Goal: Task Accomplishment & Management: Complete application form

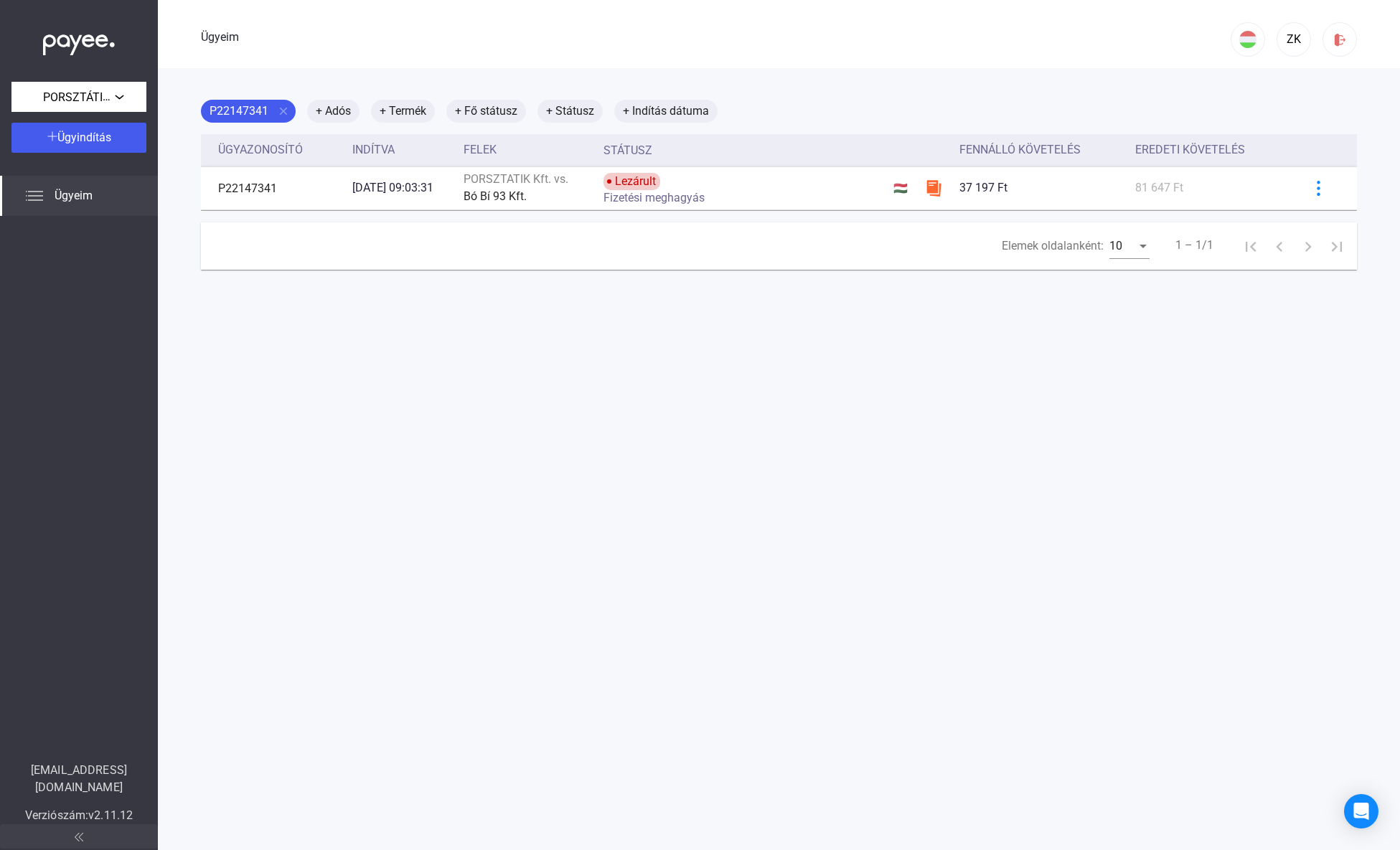
click at [86, 194] on font "Ügyeim" at bounding box center [73, 195] width 38 height 14
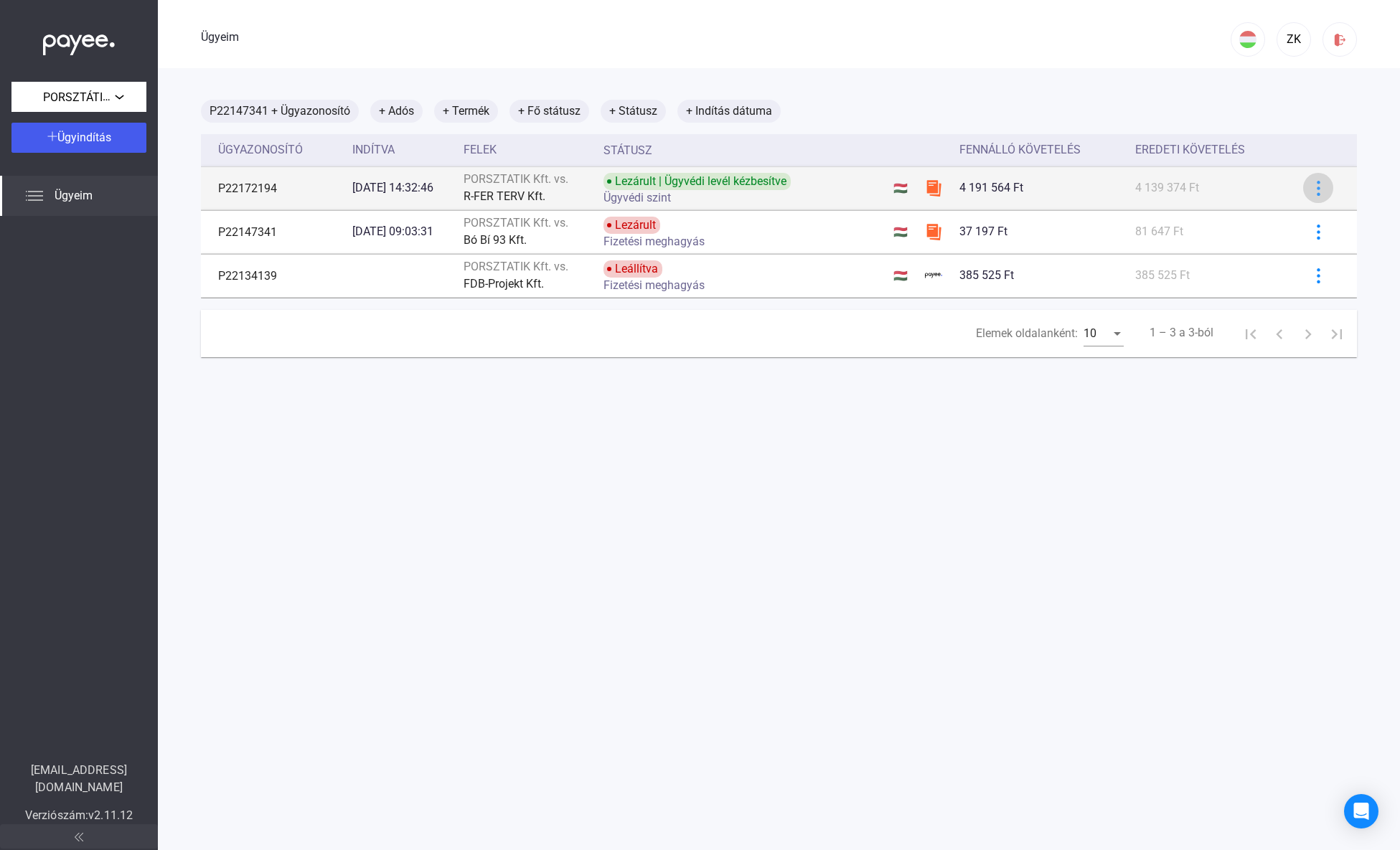
click at [1311, 187] on img at bounding box center [1318, 188] width 15 height 15
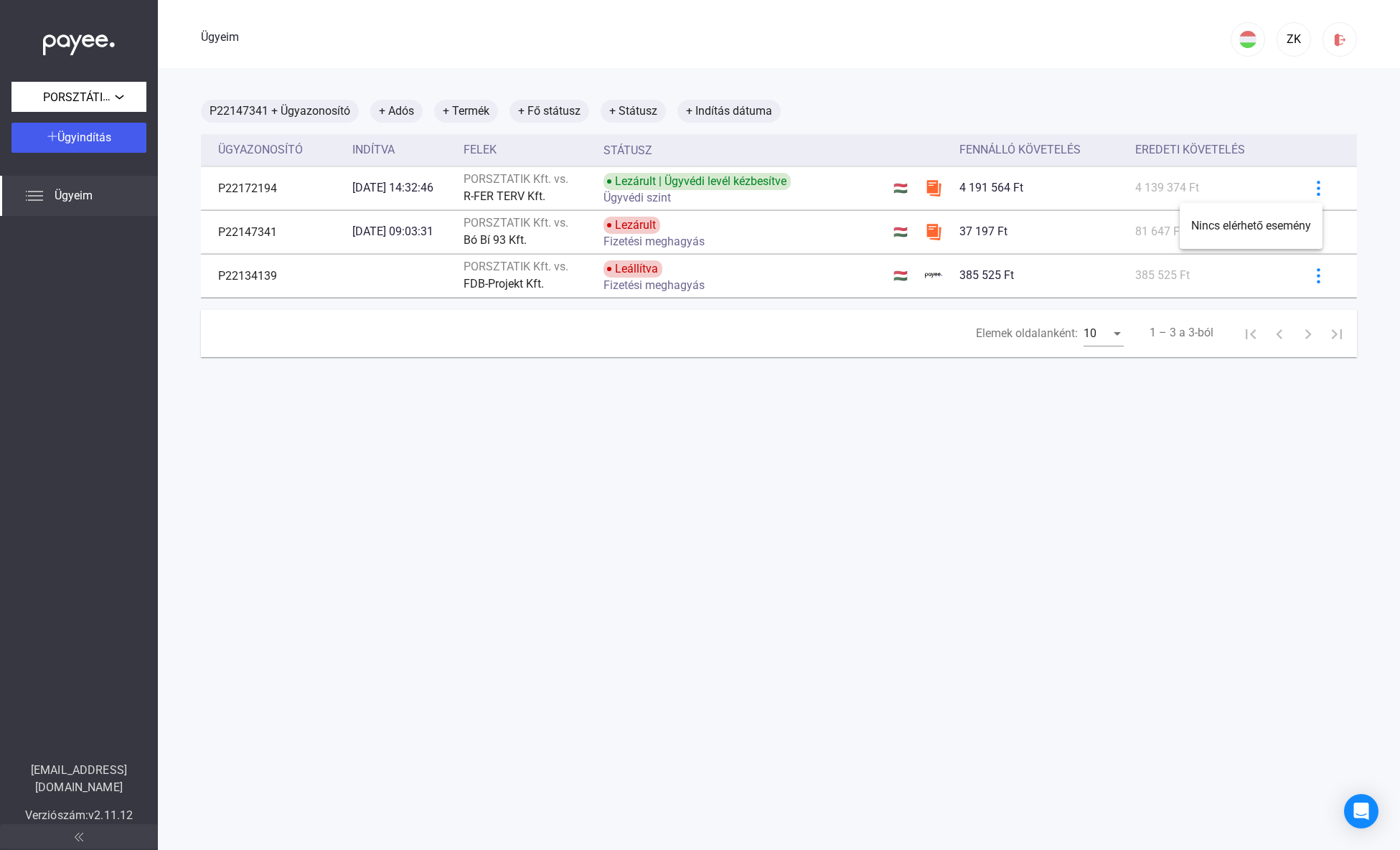
click at [1310, 188] on div at bounding box center [700, 425] width 1400 height 850
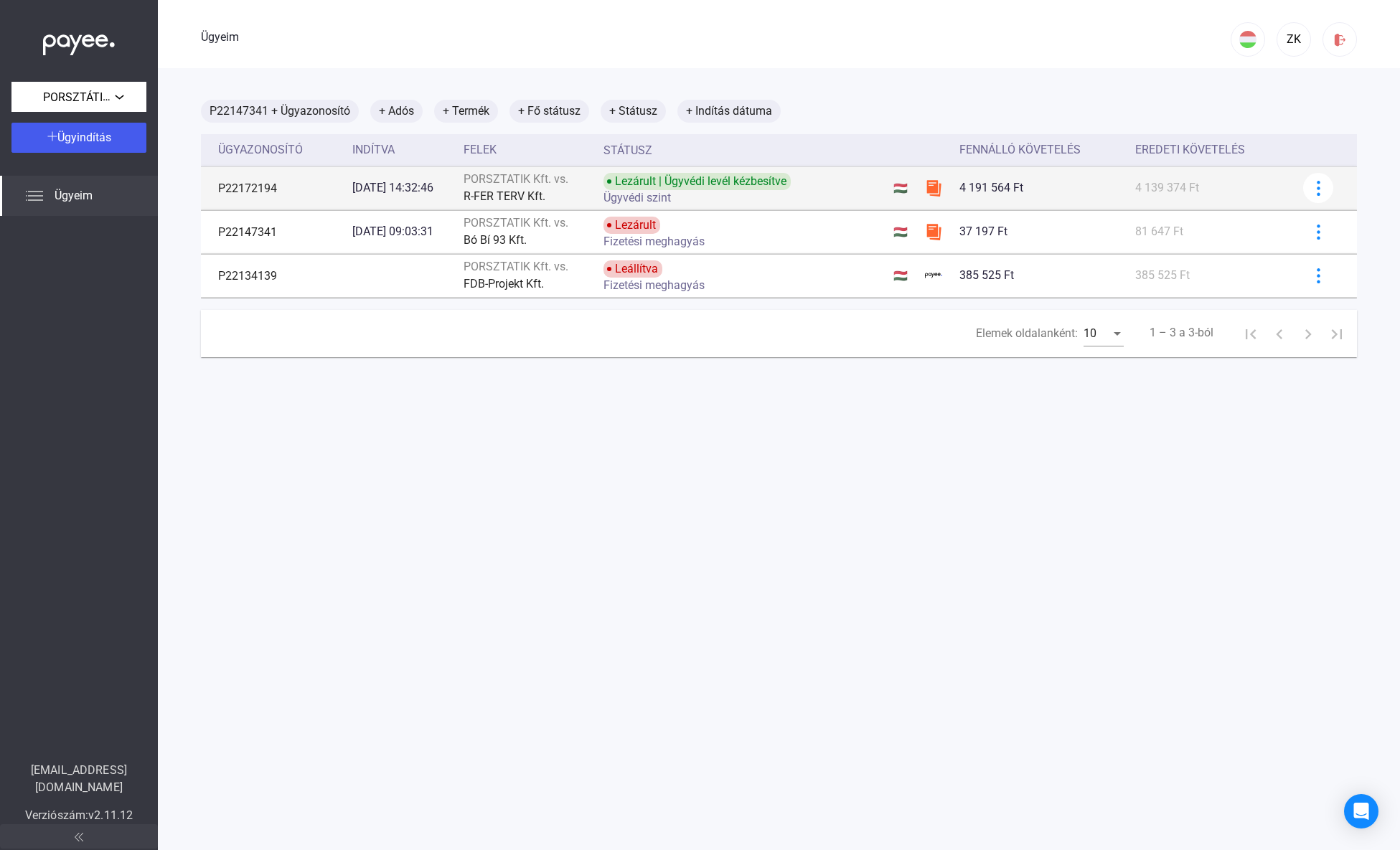
click at [1081, 183] on div "4 191 564 Ft" at bounding box center [1041, 188] width 165 height 18
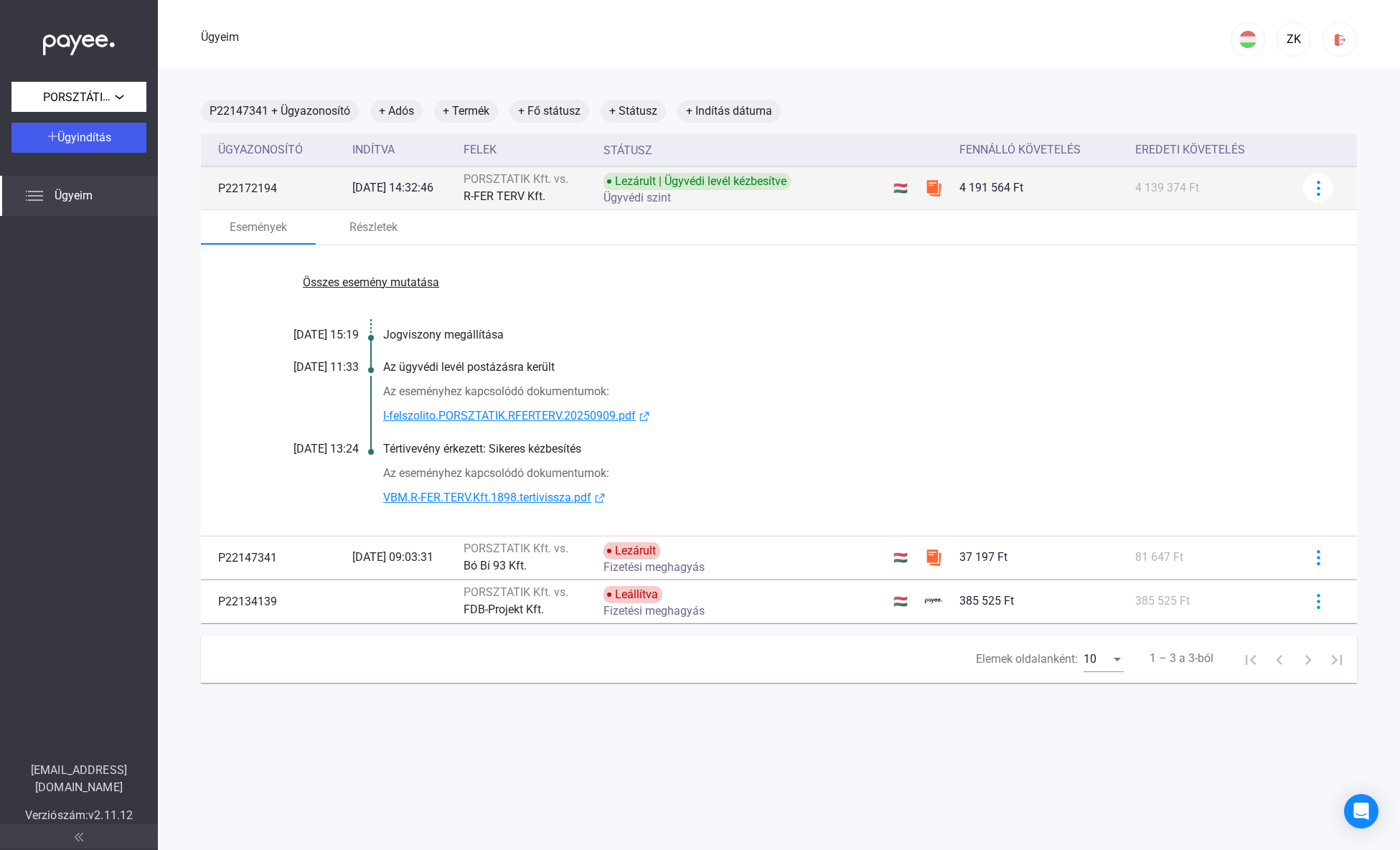
click at [876, 190] on td "Lezárult | Ügyvédi levél kézbesítve Ügyvédi szint" at bounding box center [743, 188] width 290 height 43
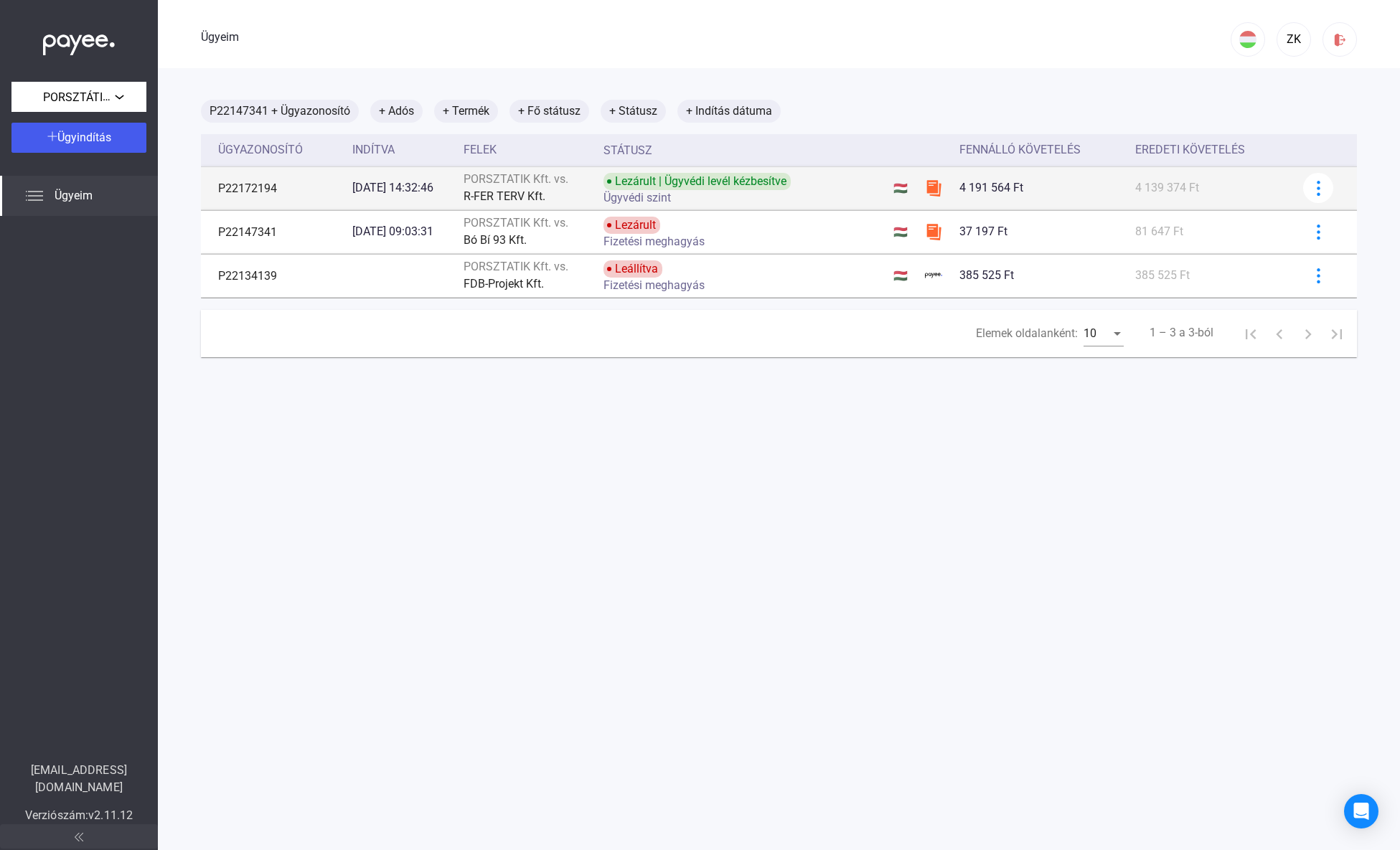
click at [864, 188] on td "Lezárult | Ügyvédi levél kézbesítve Ügyvédi szint" at bounding box center [743, 188] width 290 height 43
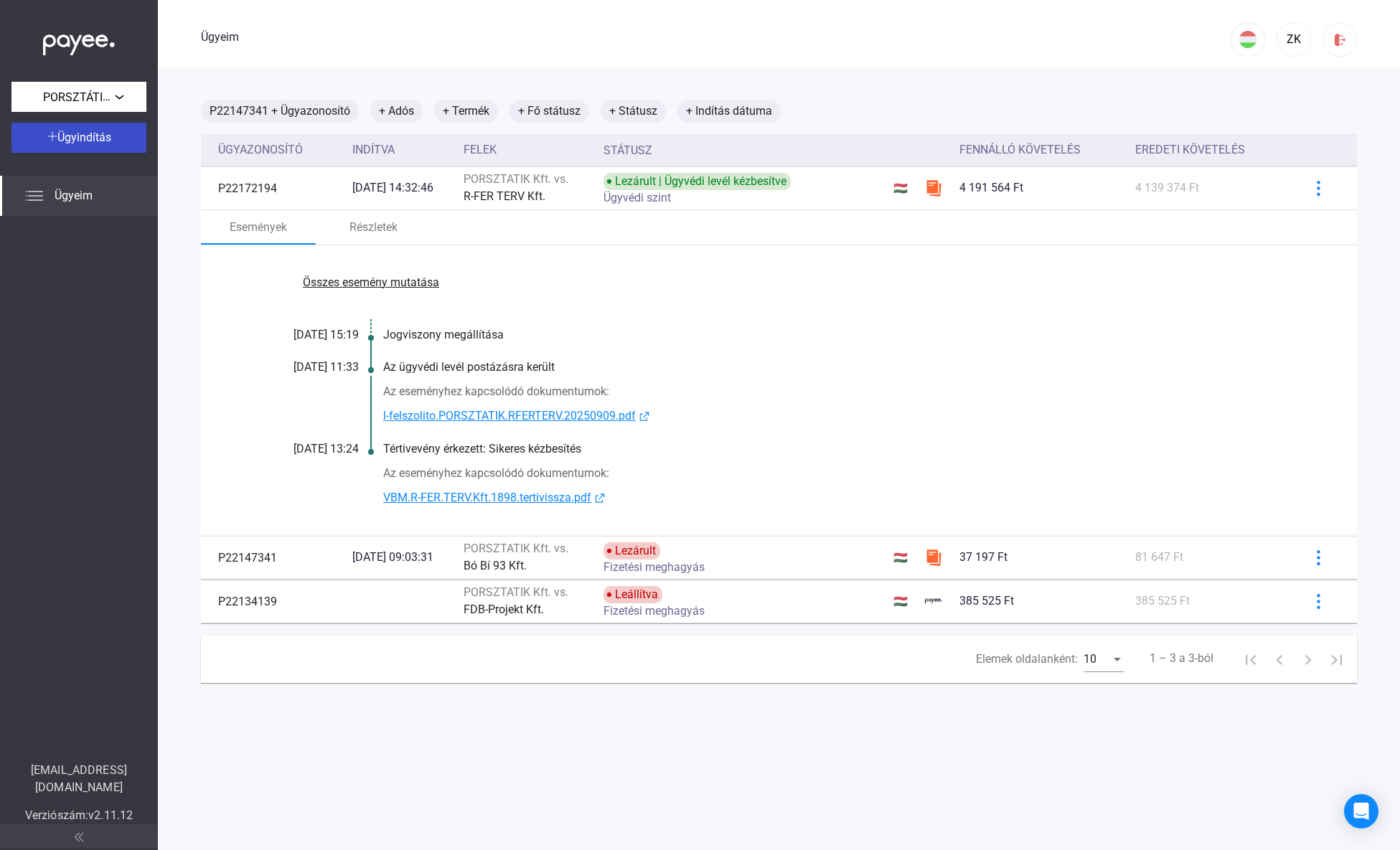
click at [124, 136] on div "Ügyindítás" at bounding box center [79, 138] width 127 height 18
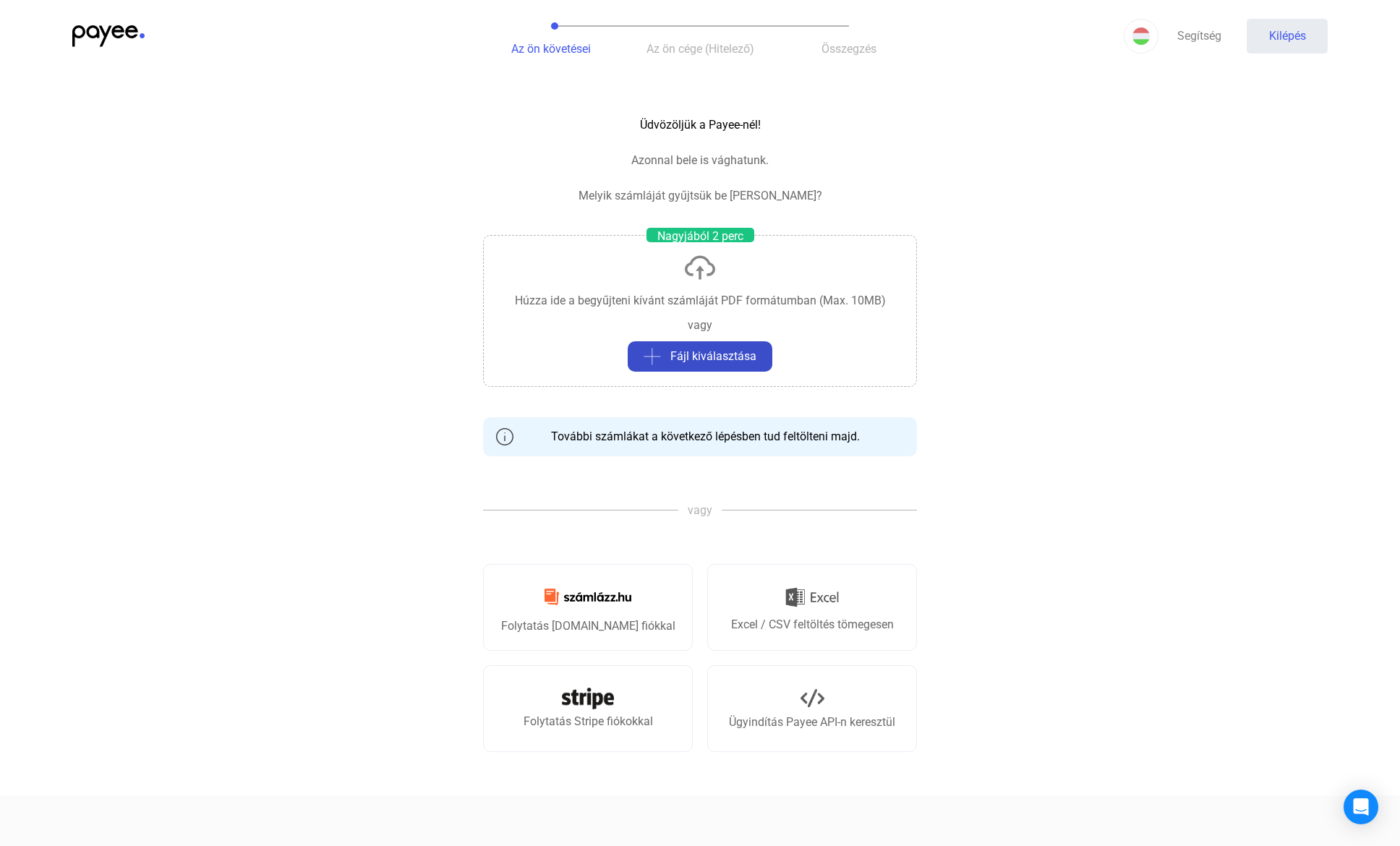
click at [739, 355] on font "Fájl kiválasztása" at bounding box center [714, 356] width 86 height 14
click at [644, 598] on link "Folytatás [DOMAIN_NAME] fiókkal" at bounding box center [588, 608] width 210 height 87
